Goal: Find specific page/section: Find specific page/section

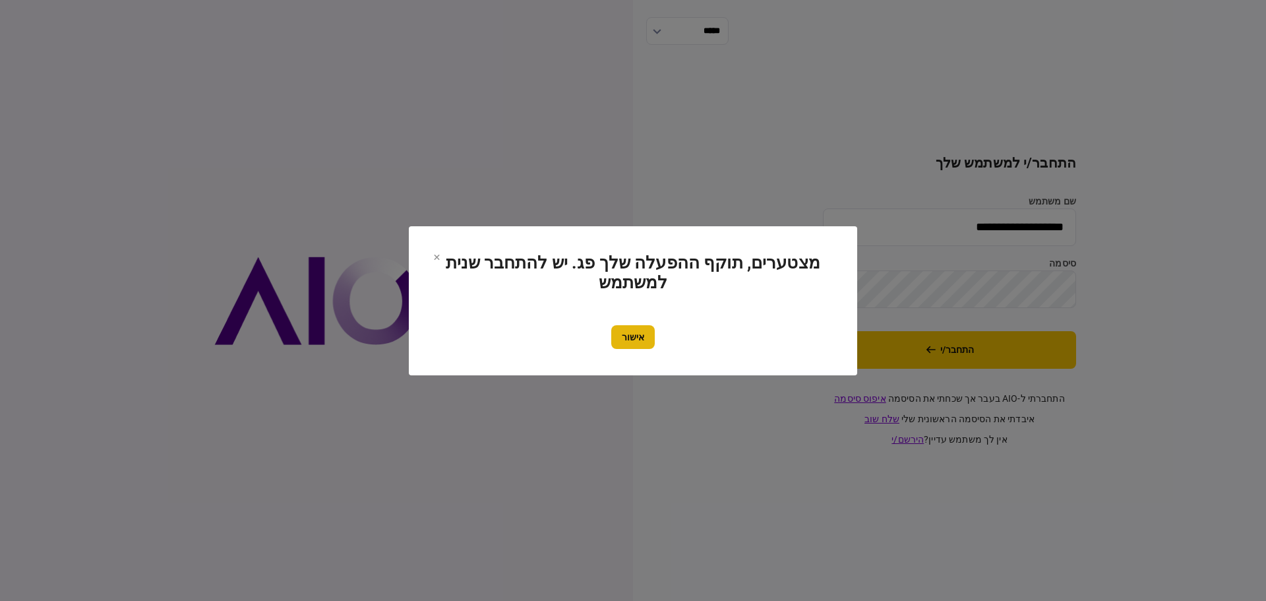
click at [642, 336] on button "אישור" at bounding box center [633, 337] width 44 height 24
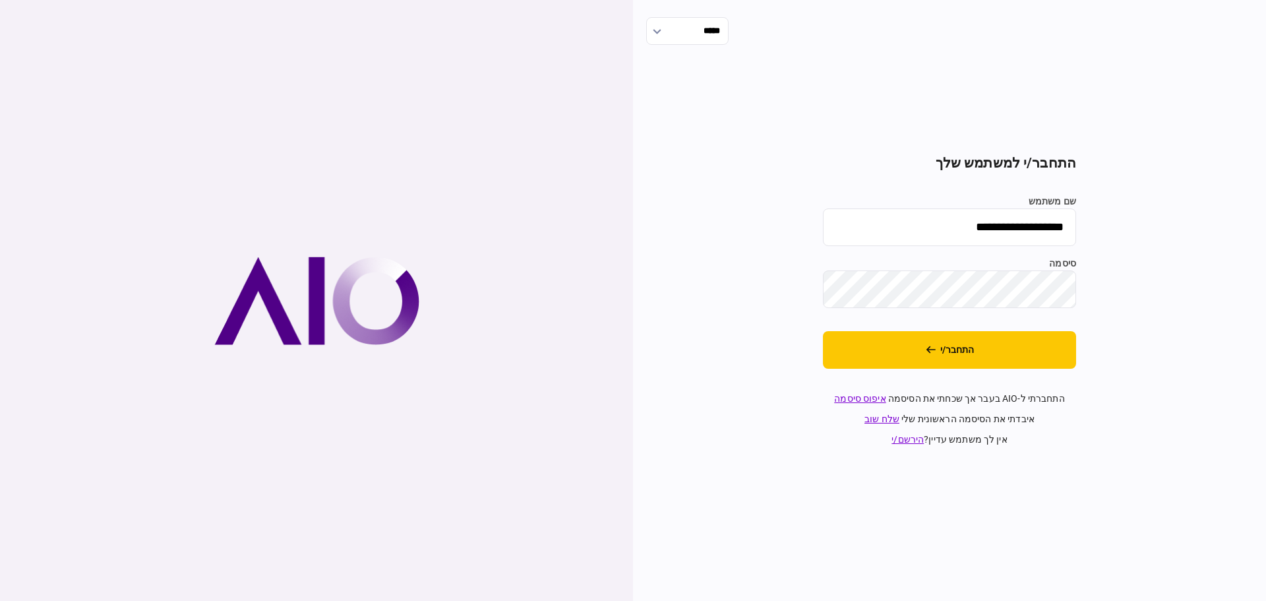
click at [901, 215] on input "**********" at bounding box center [949, 227] width 253 height 38
type input "*******"
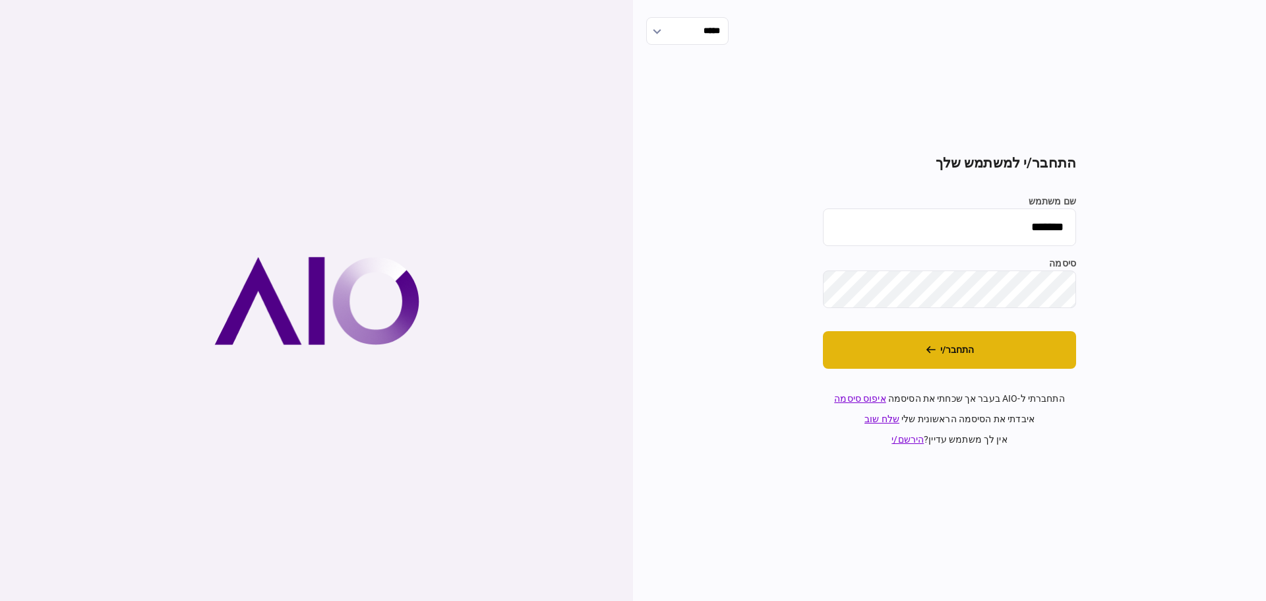
click at [922, 342] on button "התחבר/י" at bounding box center [949, 350] width 253 height 38
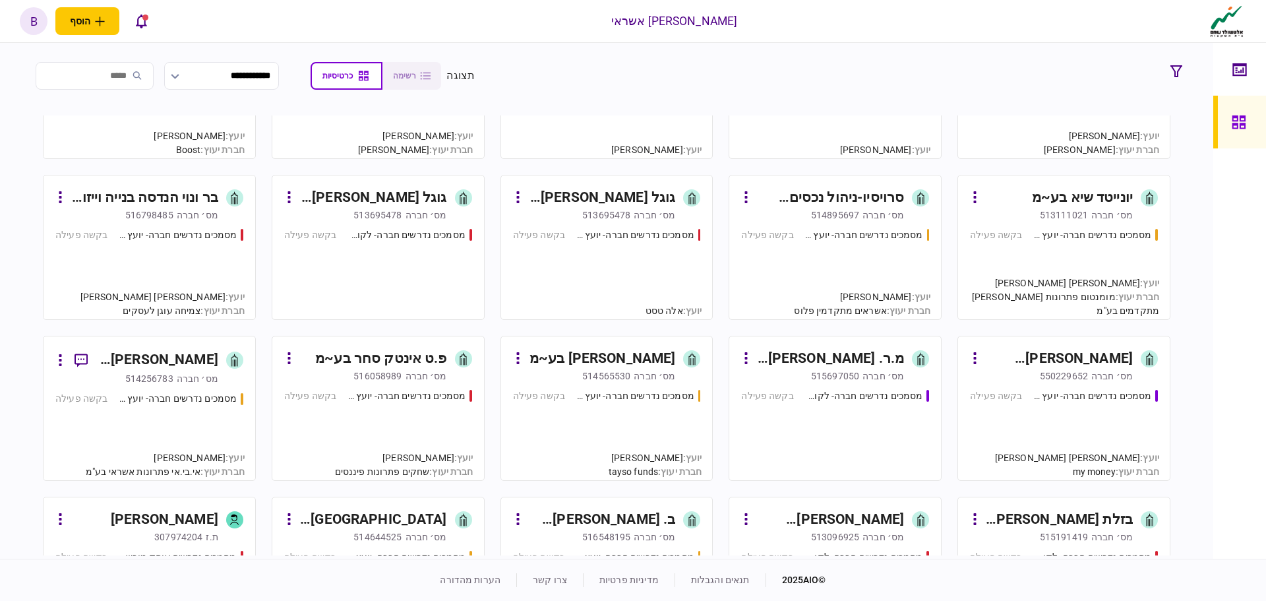
scroll to position [264, 0]
click at [635, 401] on div "מסמכים נדרשים חברה- יועץ - תהליך חברה" at bounding box center [635, 395] width 119 height 14
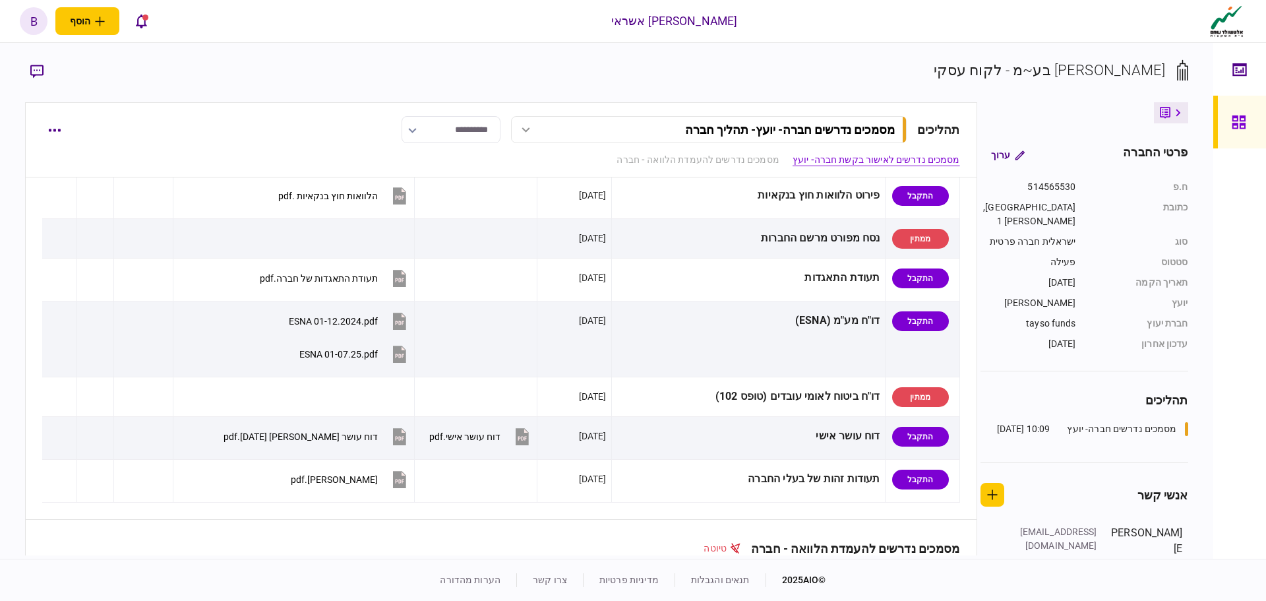
scroll to position [725, 0]
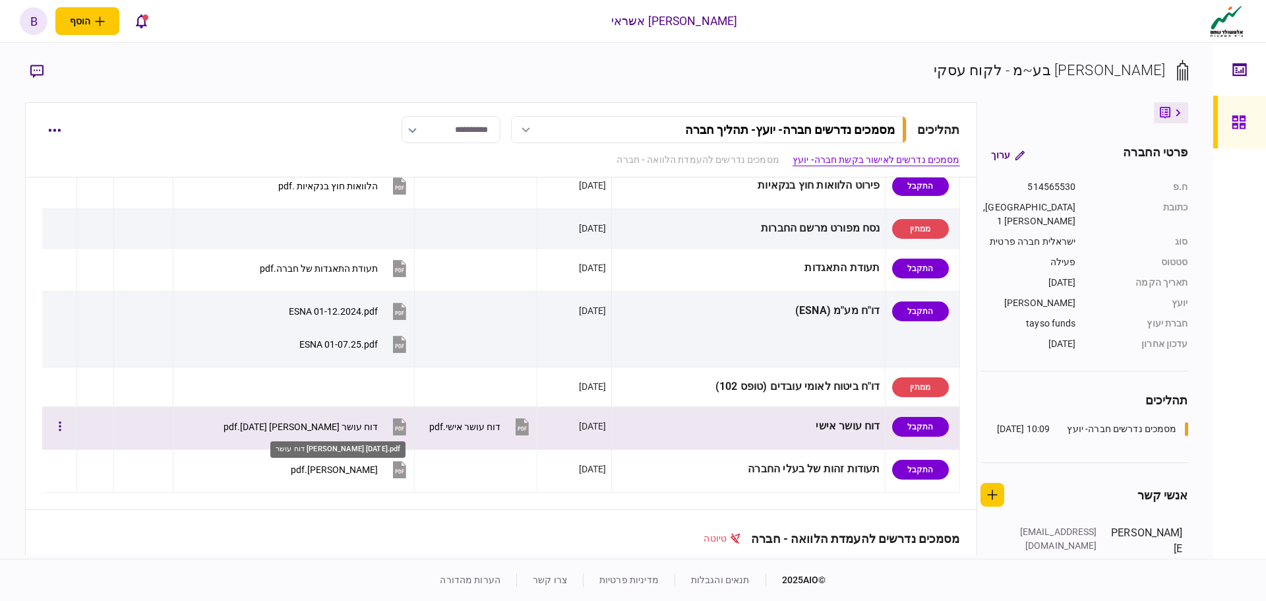
click at [361, 431] on div "דוח עושר סאיד 07.08.23.pdf" at bounding box center [301, 426] width 154 height 11
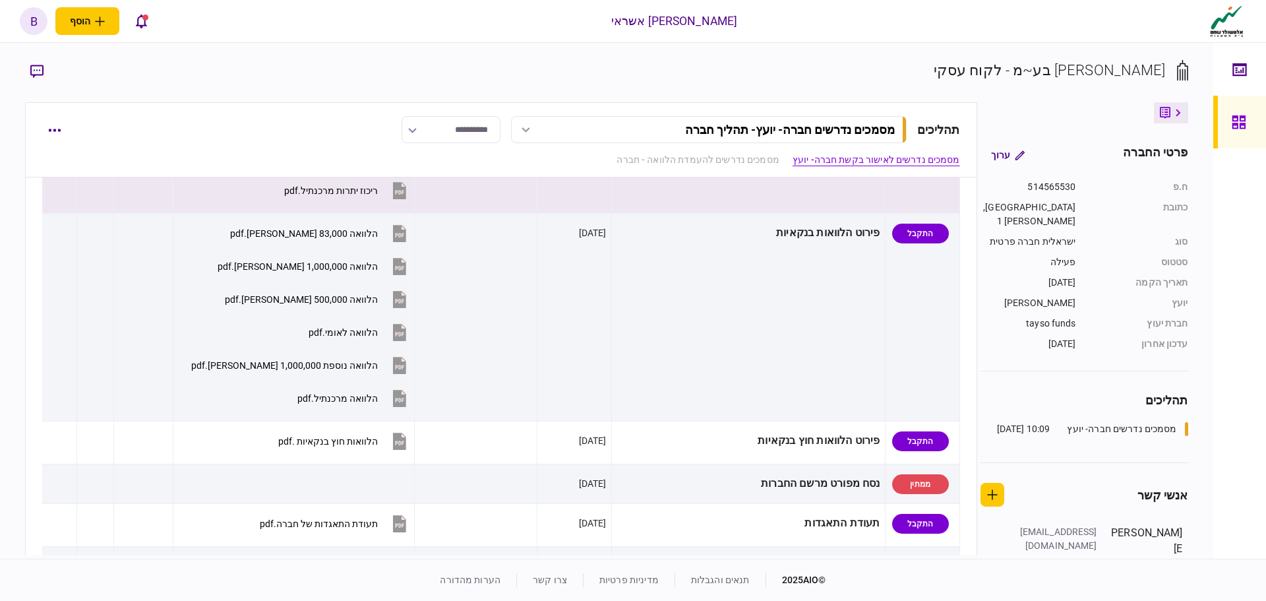
scroll to position [594, 0]
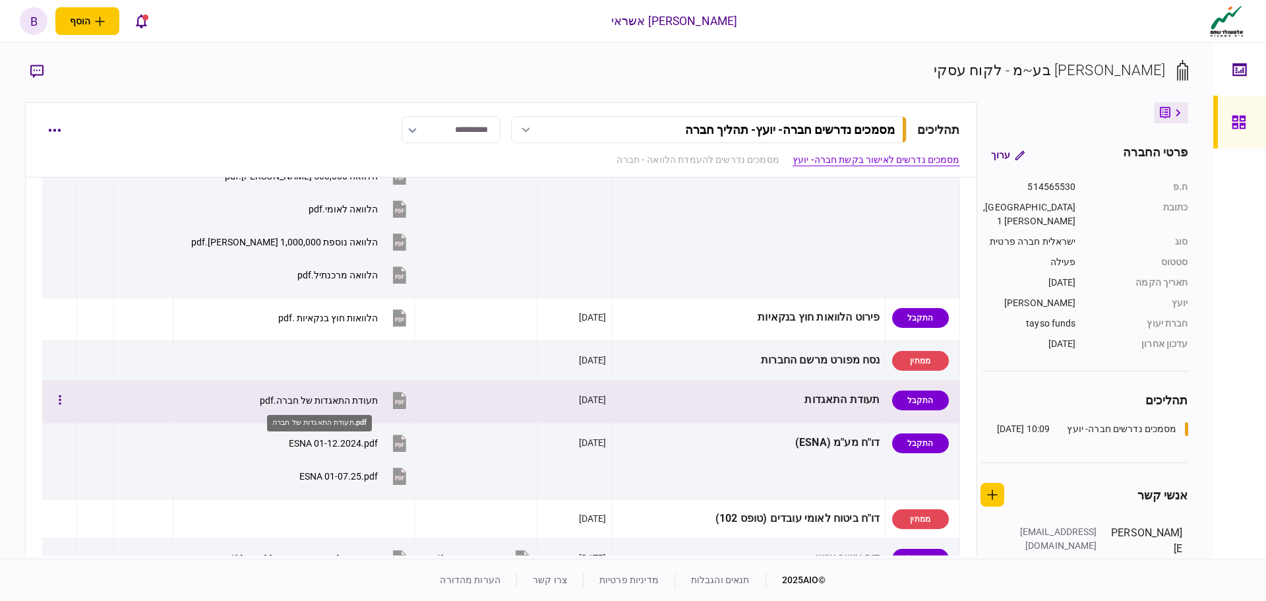
click at [350, 398] on div "תעודת התאגדות של חברה.pdf" at bounding box center [319, 400] width 118 height 11
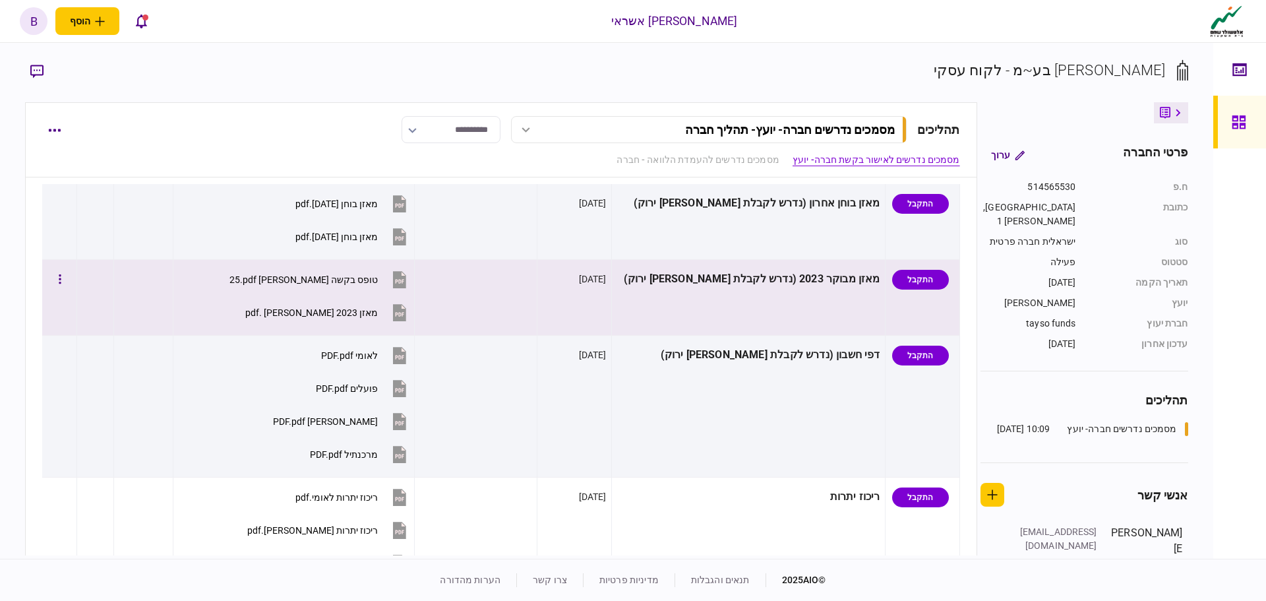
scroll to position [0, 0]
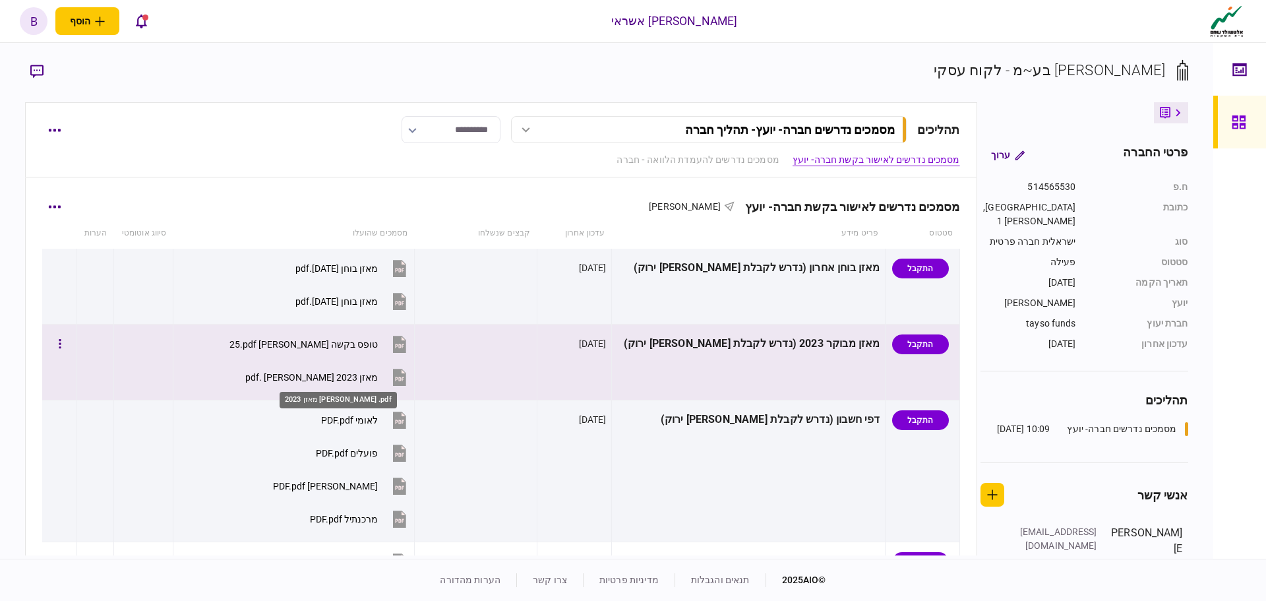
click at [341, 373] on div "מאזן 2023 אלדיאמונד .pdf" at bounding box center [311, 377] width 133 height 11
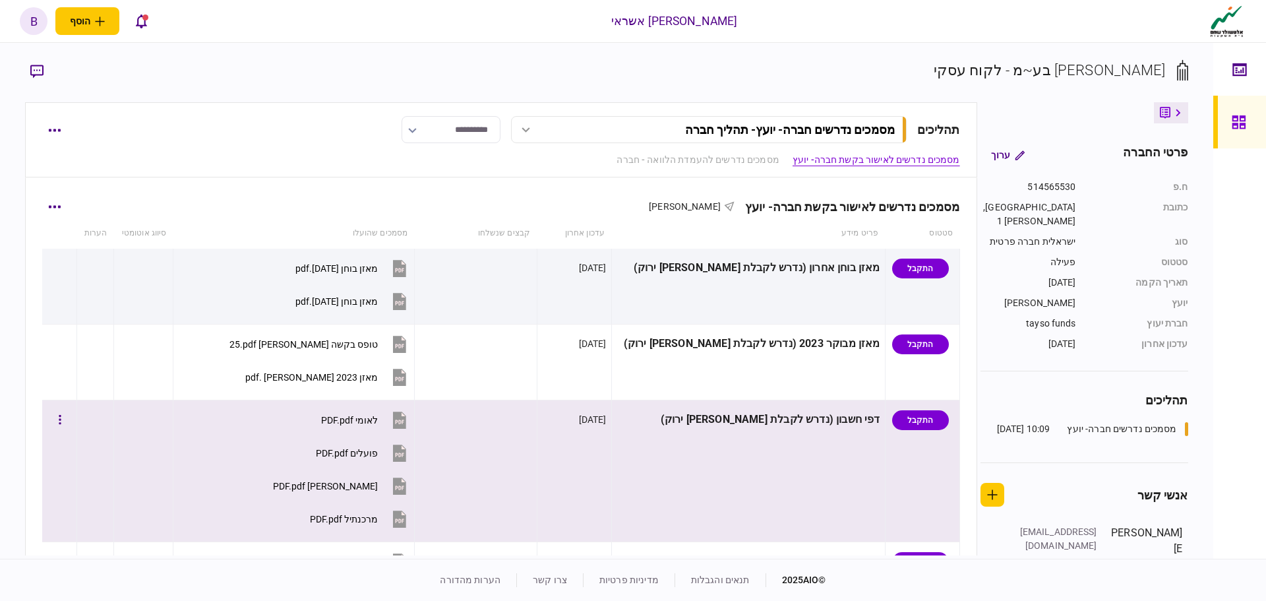
drag, startPoint x: 264, startPoint y: 485, endPoint x: 259, endPoint y: 474, distance: 12.4
click at [264, 485] on section "מזרחי PDF.pdf" at bounding box center [297, 487] width 225 height 33
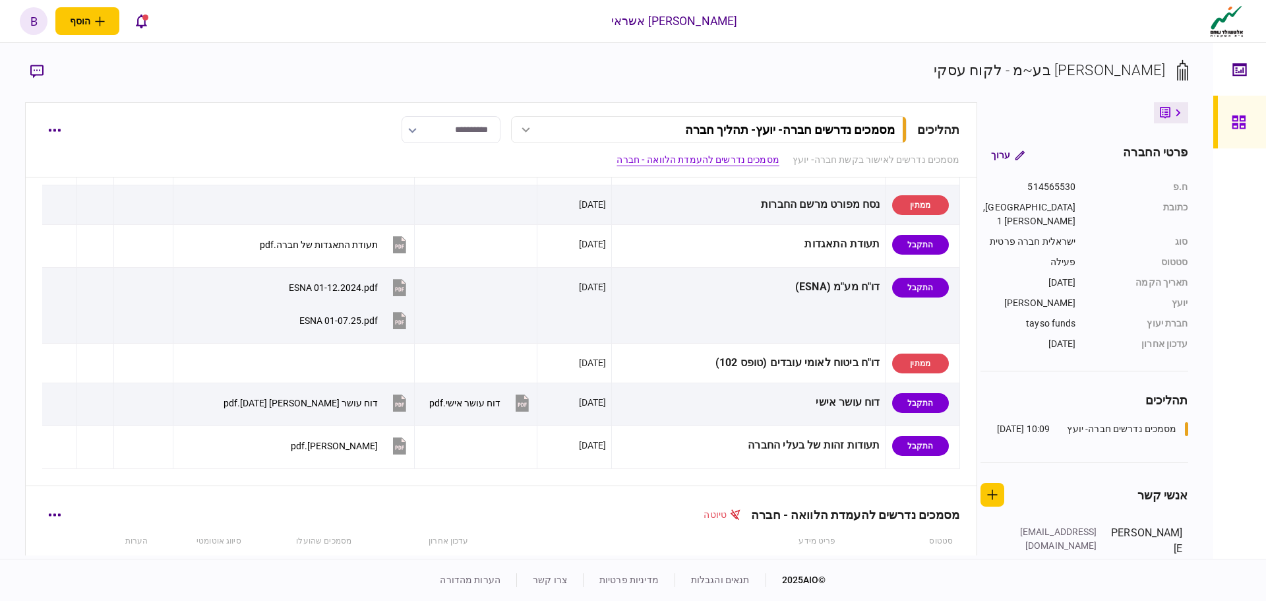
scroll to position [725, 0]
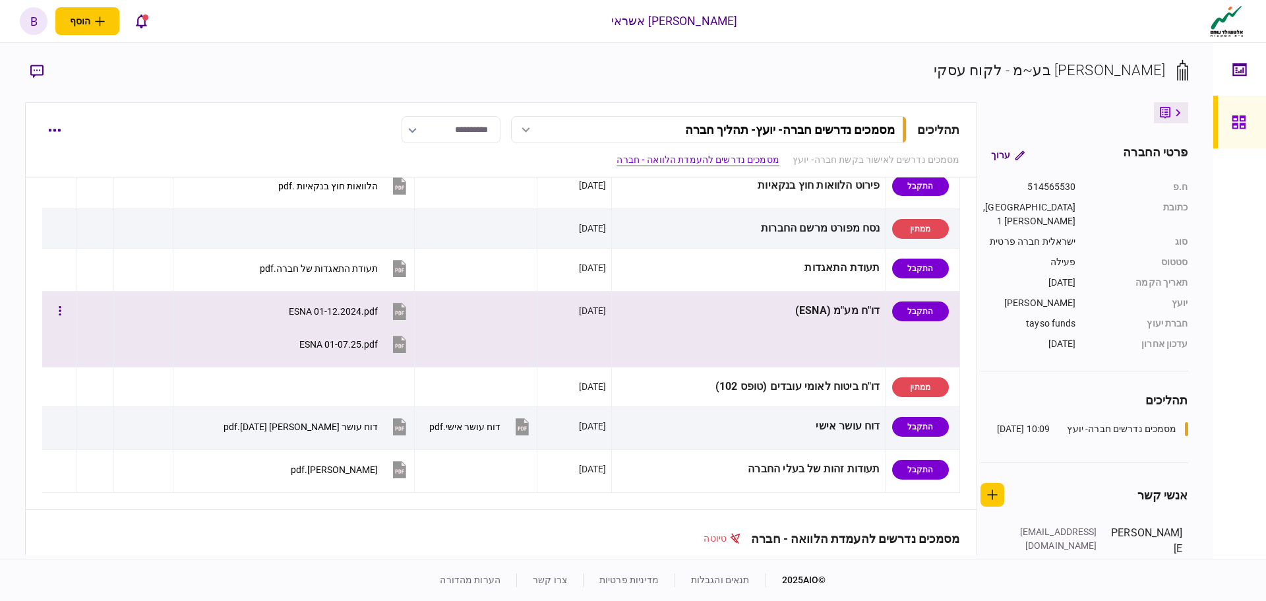
click at [340, 311] on div "ESNA 01-12.2024.pdf" at bounding box center [333, 311] width 89 height 11
click at [308, 313] on div "ESNA 01-12.2024.pdf" at bounding box center [333, 311] width 89 height 11
click at [339, 346] on div "ESNA 01-07.25.pdf" at bounding box center [338, 344] width 78 height 11
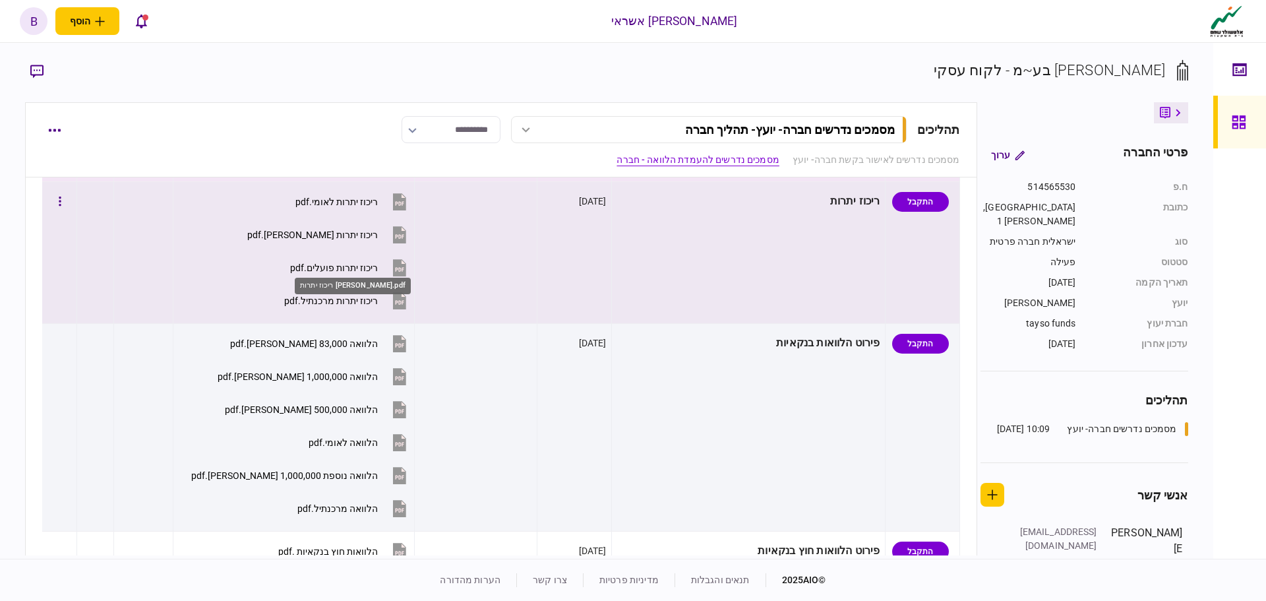
scroll to position [330, 0]
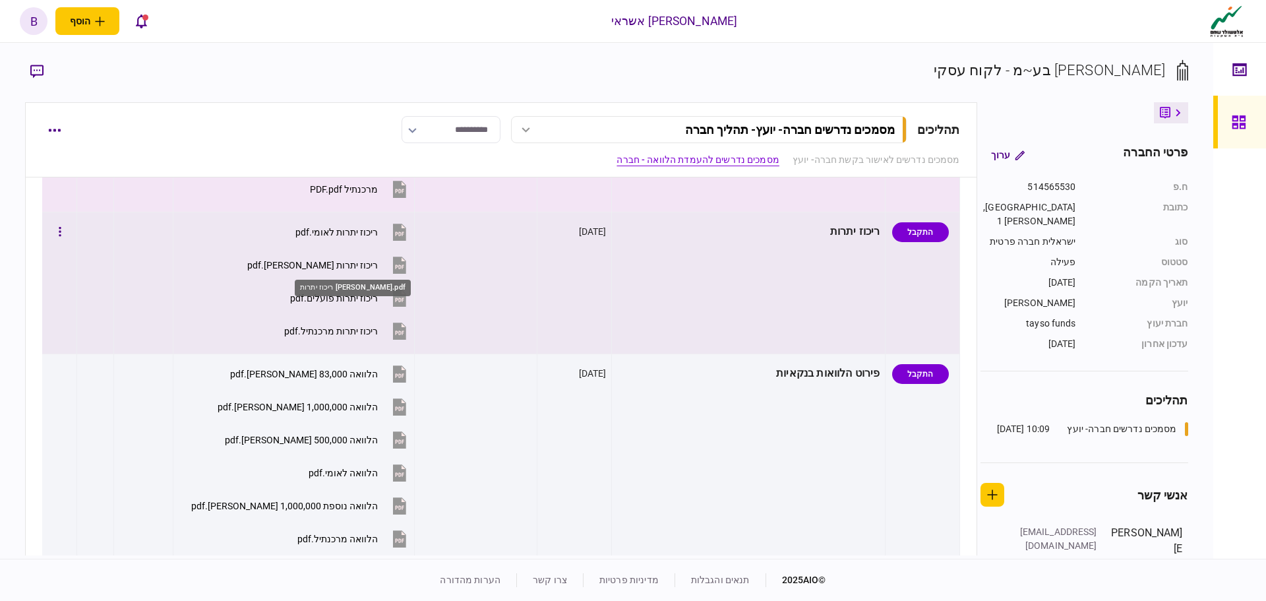
click at [346, 261] on div "ריכוז יתרות מזרחי.pdf" at bounding box center [312, 265] width 131 height 11
click at [334, 266] on div "ריכוז יתרות מזרחי.pdf" at bounding box center [312, 265] width 131 height 11
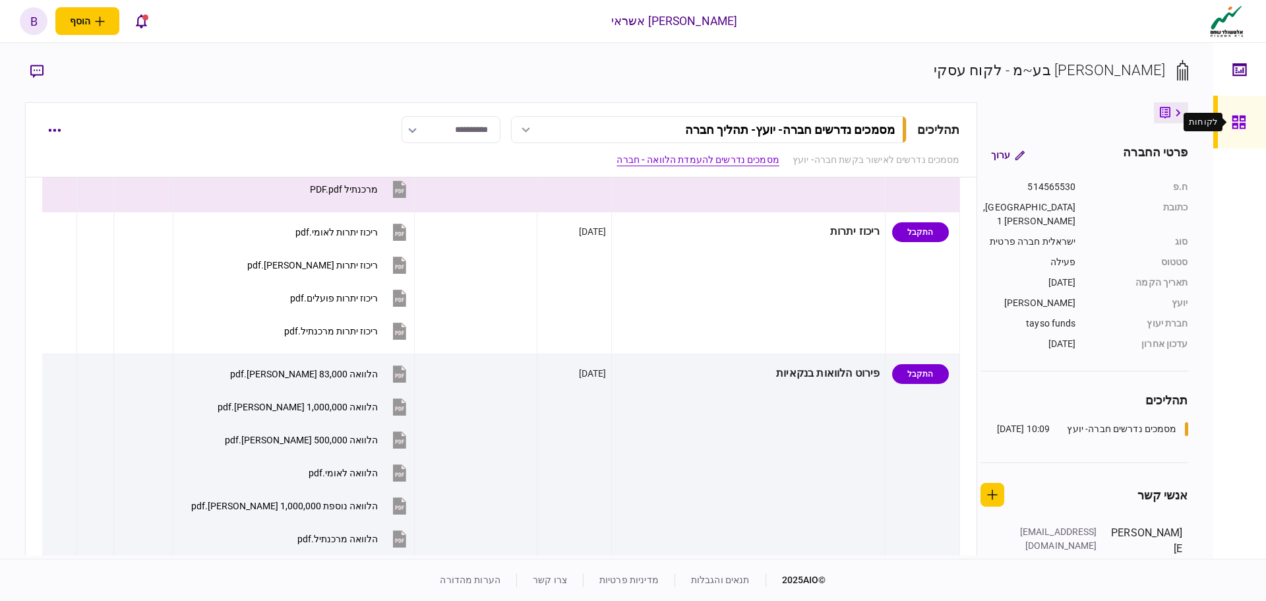
click at [1233, 122] on icon at bounding box center [1239, 122] width 15 height 15
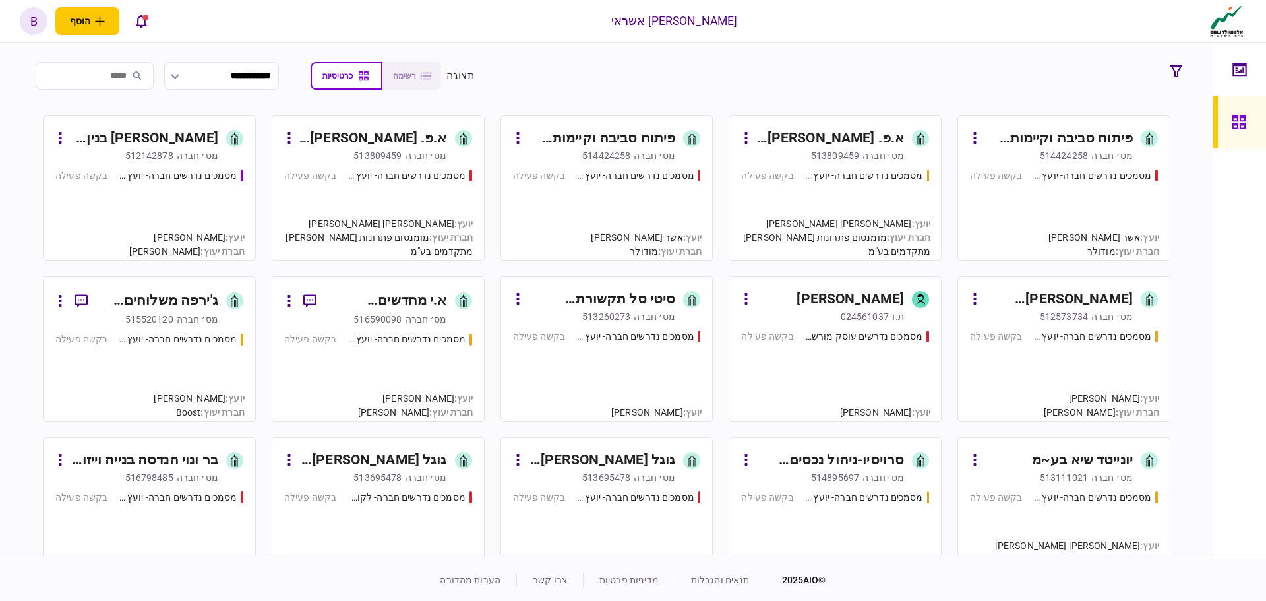
drag, startPoint x: 139, startPoint y: 77, endPoint x: 131, endPoint y: 77, distance: 7.9
click at [138, 77] on input "search" at bounding box center [95, 76] width 118 height 28
click at [119, 76] on input "***" at bounding box center [95, 76] width 118 height 28
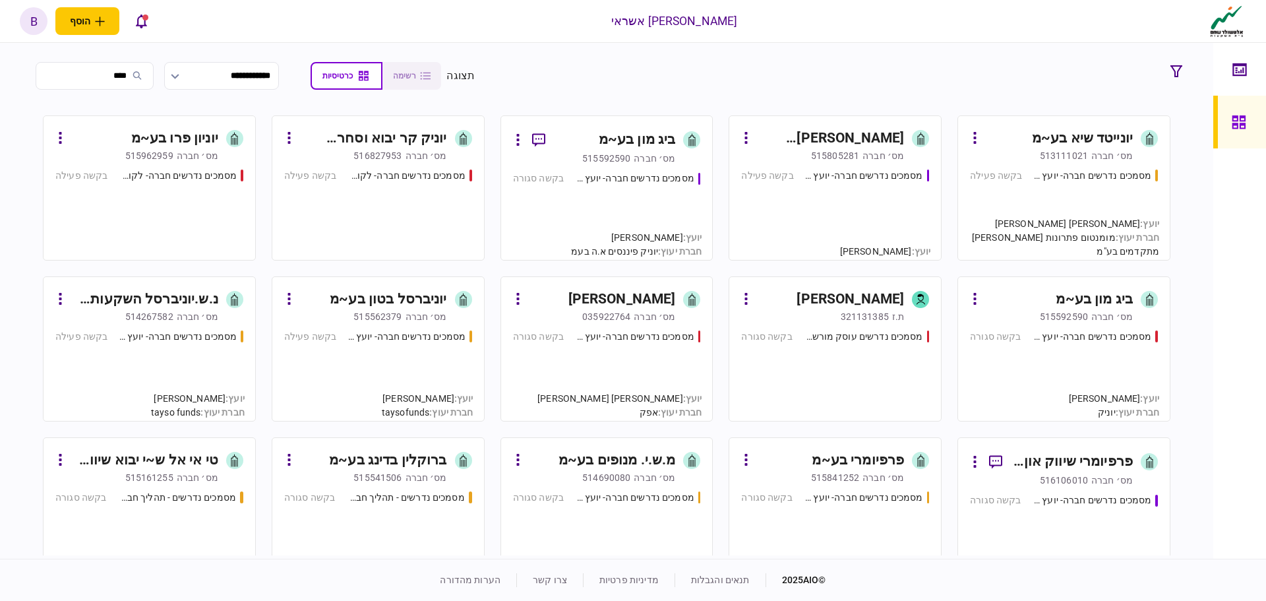
type input "****"
click at [1028, 191] on div "מסמכים נדרשים חברה- יועץ - תהליך חברה בקשה פעילה" at bounding box center [1064, 209] width 188 height 80
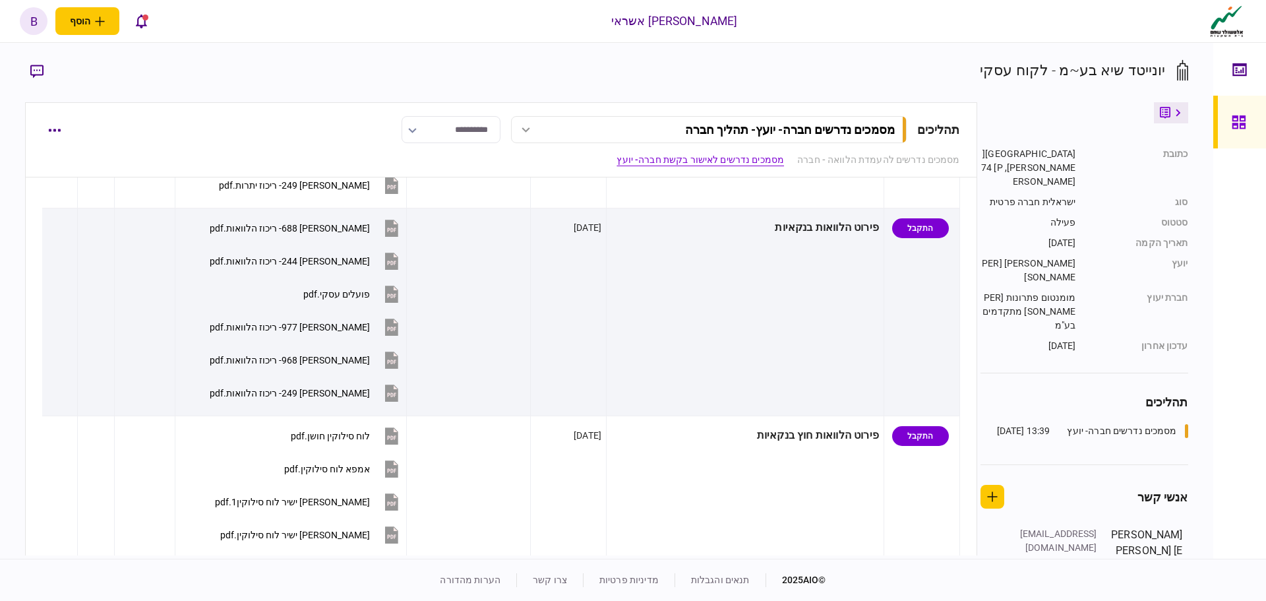
scroll to position [119, 0]
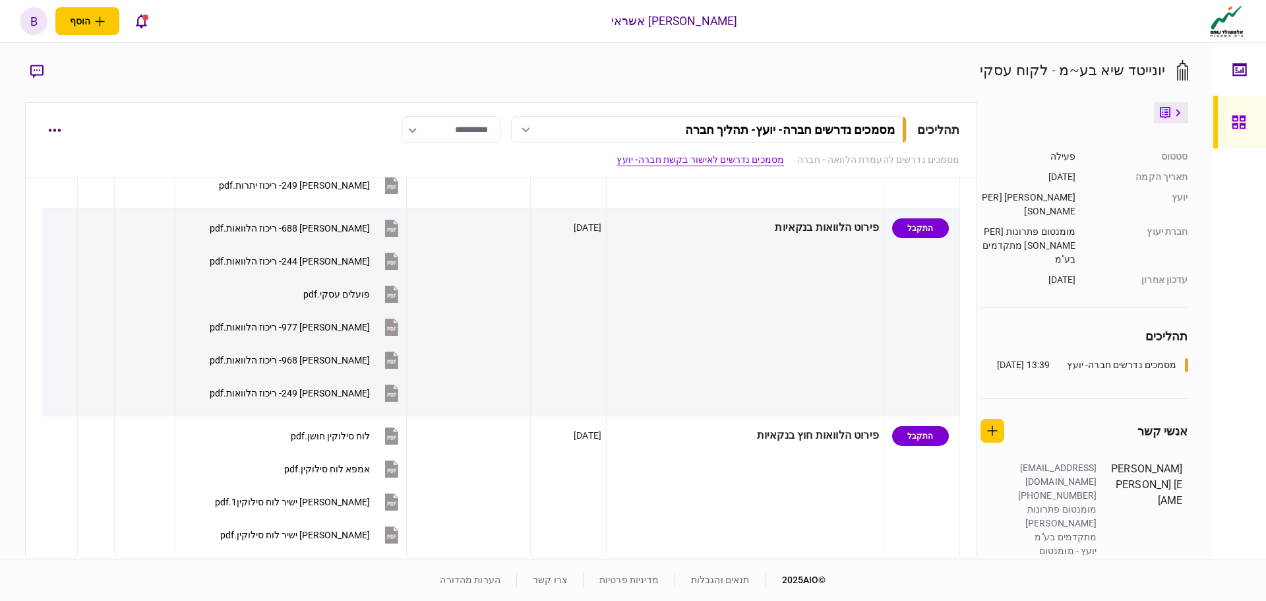
click at [1250, 125] on div at bounding box center [1242, 122] width 21 height 53
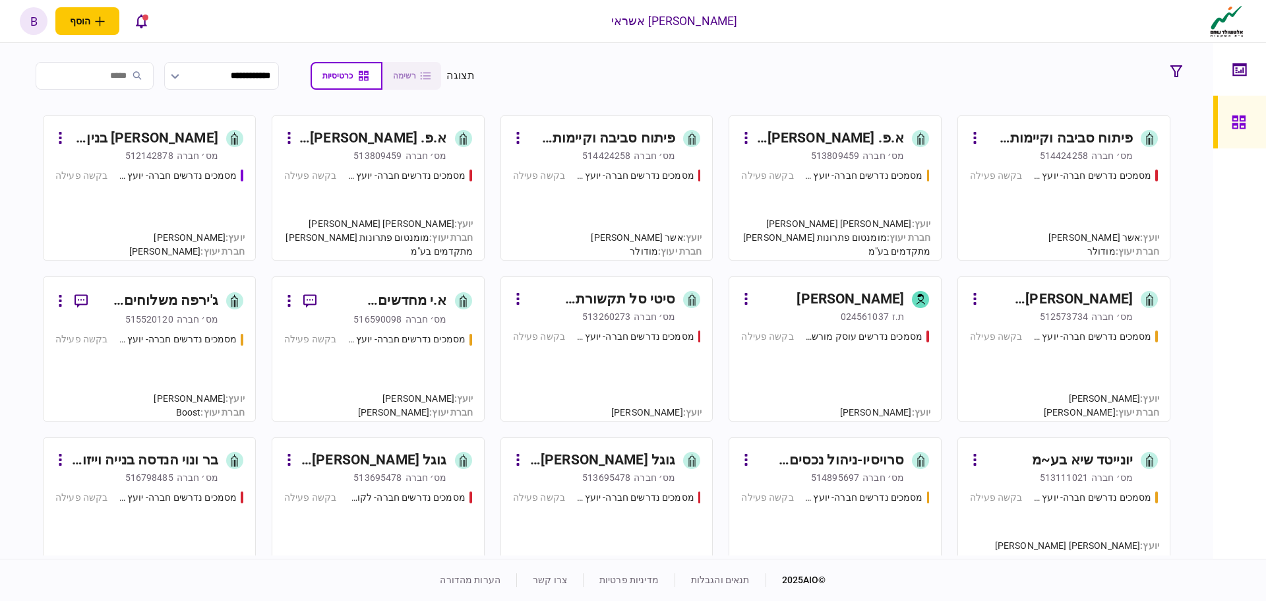
click at [121, 80] on input "search" at bounding box center [95, 76] width 118 height 28
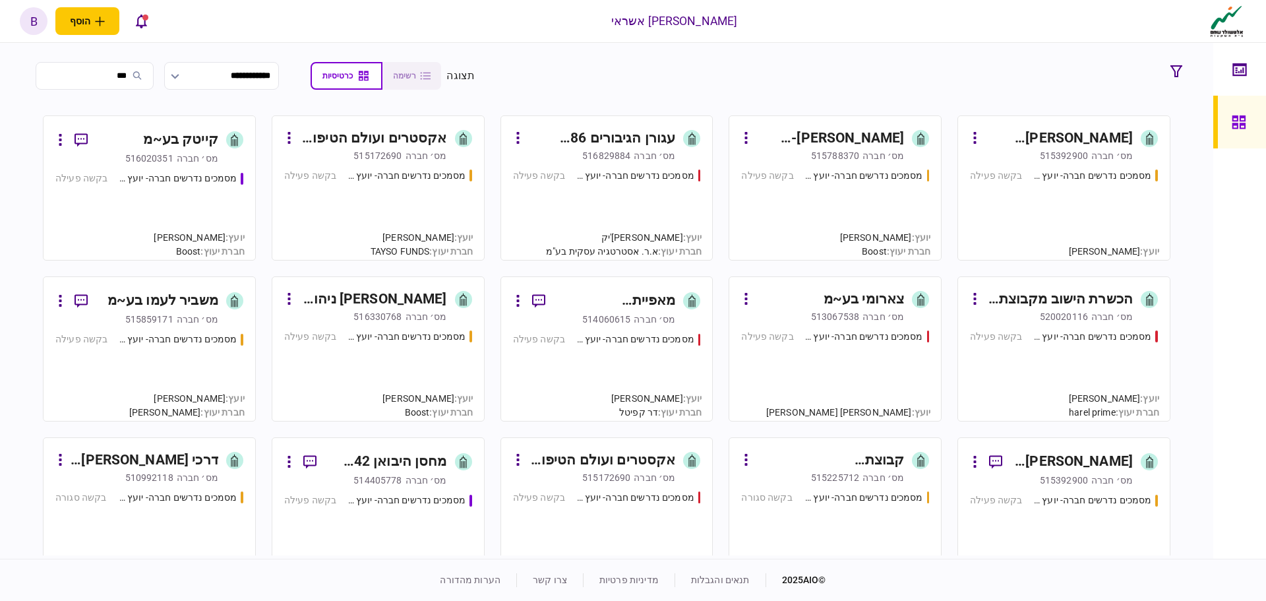
click at [131, 79] on input "***" at bounding box center [95, 76] width 118 height 28
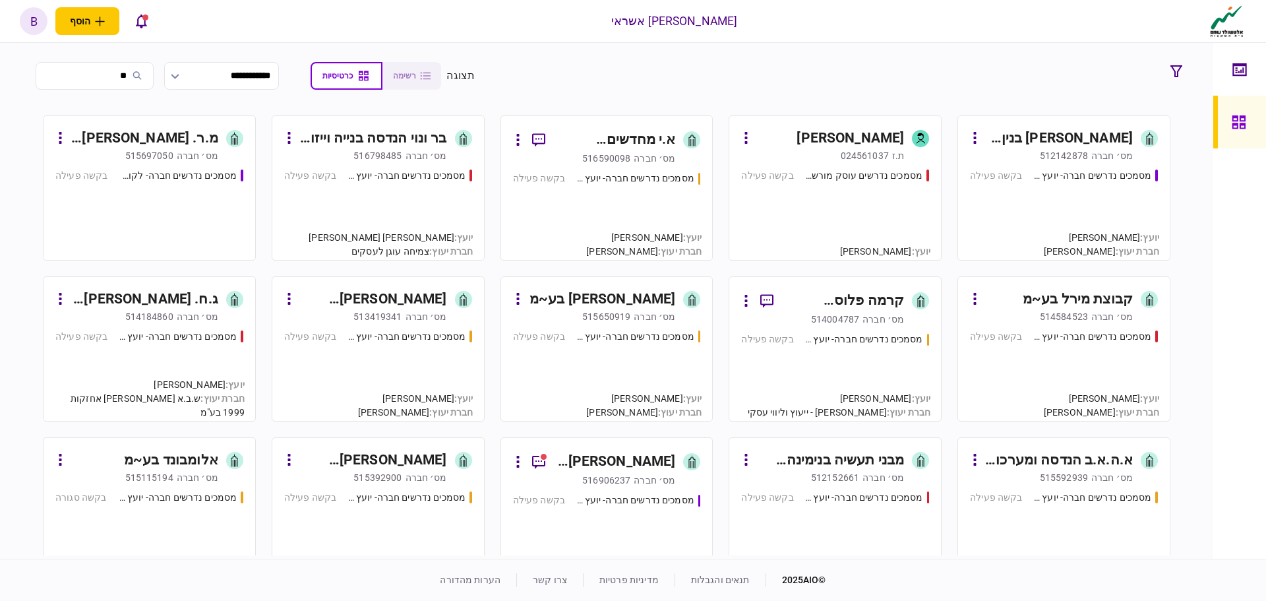
type input "**"
click at [562, 210] on div "מסמכים נדרשים חברה- יועץ - תהליך חברה בקשה פעילה" at bounding box center [607, 209] width 188 height 77
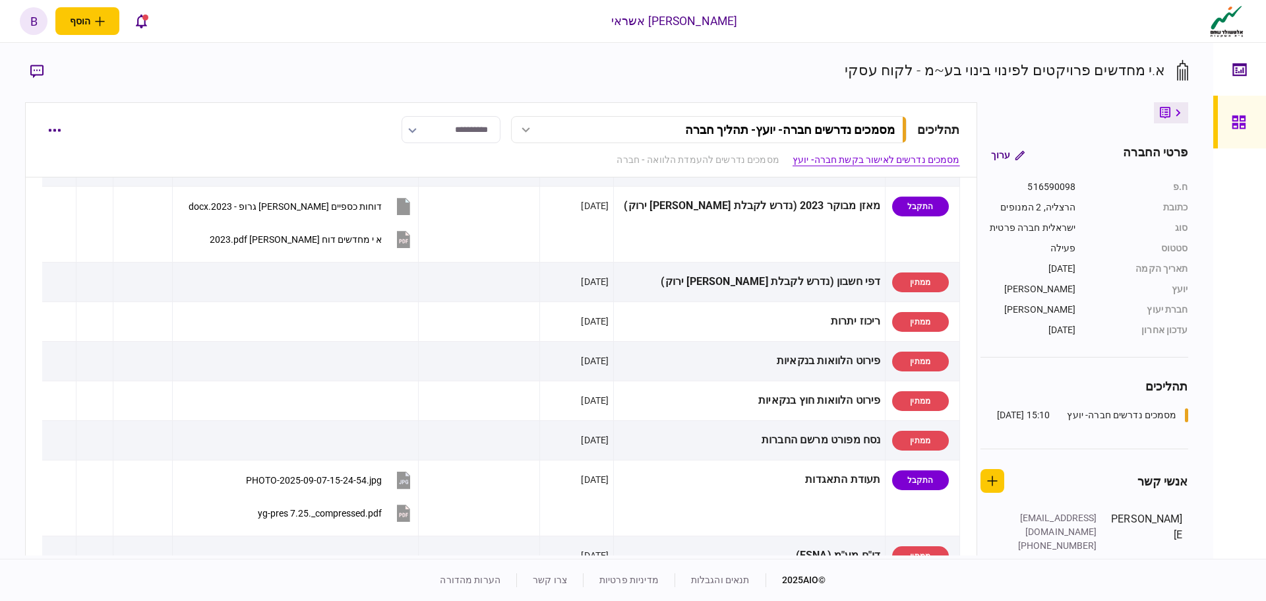
scroll to position [330, 0]
